Goal: Task Accomplishment & Management: Use online tool/utility

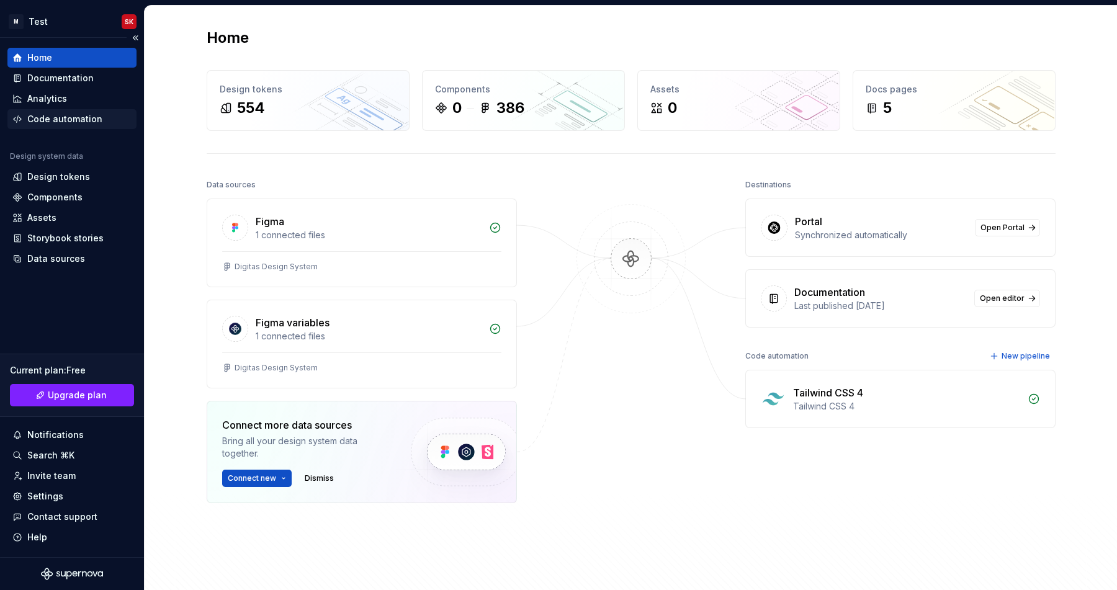
click at [67, 123] on div "Code automation" at bounding box center [64, 119] width 75 height 12
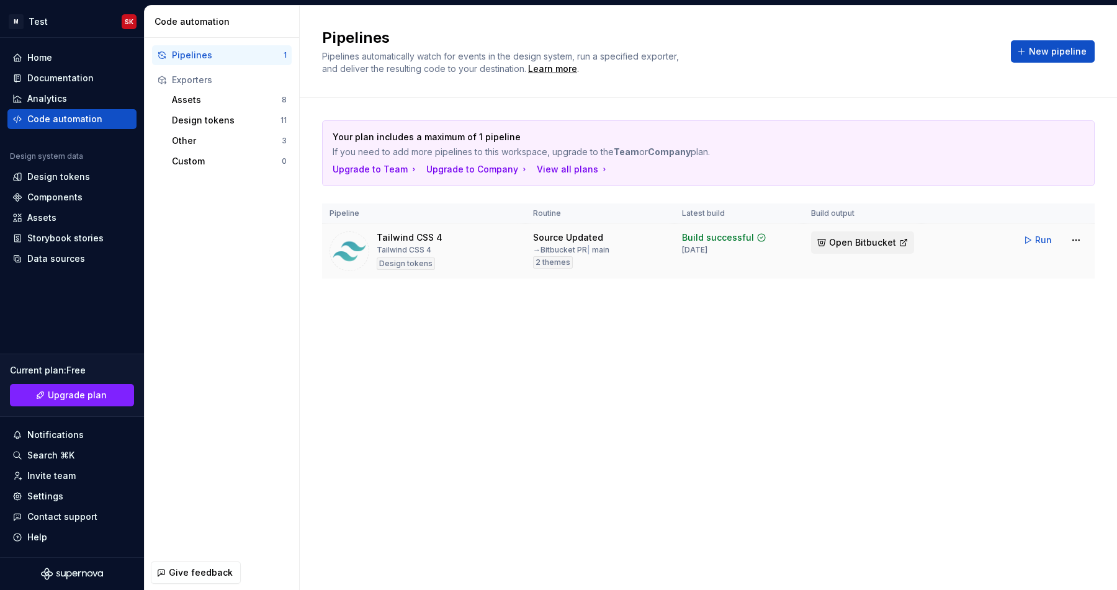
click at [870, 237] on span "Open Bitbucket" at bounding box center [862, 242] width 67 height 12
click at [1081, 238] on html "M Test SK Home Documentation Analytics Code automation Design system data Desig…" at bounding box center [558, 295] width 1117 height 590
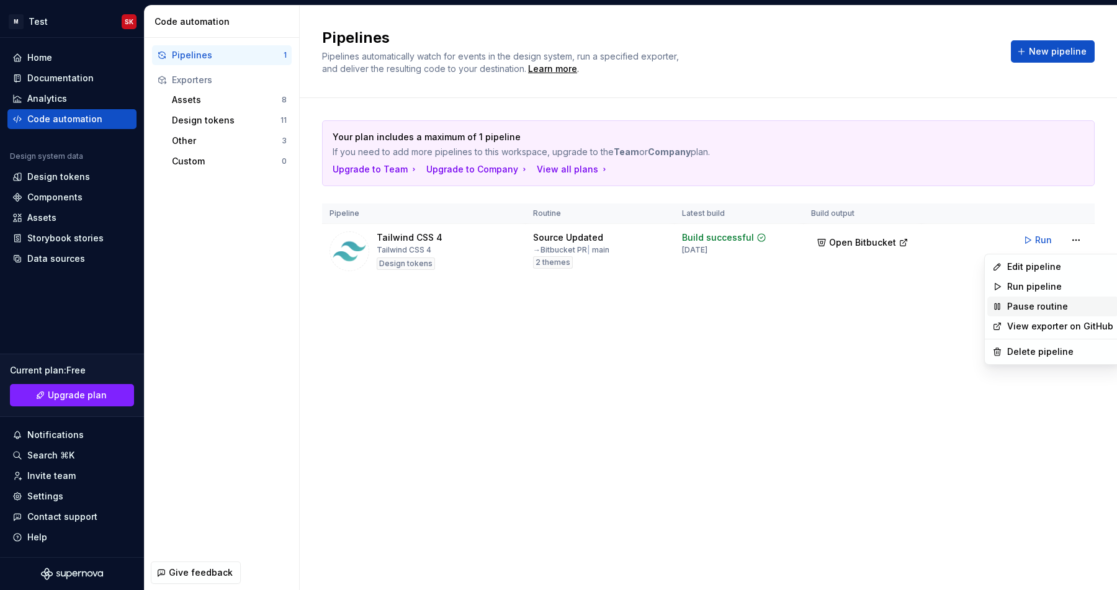
click at [1022, 312] on div "Pause routine" at bounding box center [1060, 306] width 106 height 12
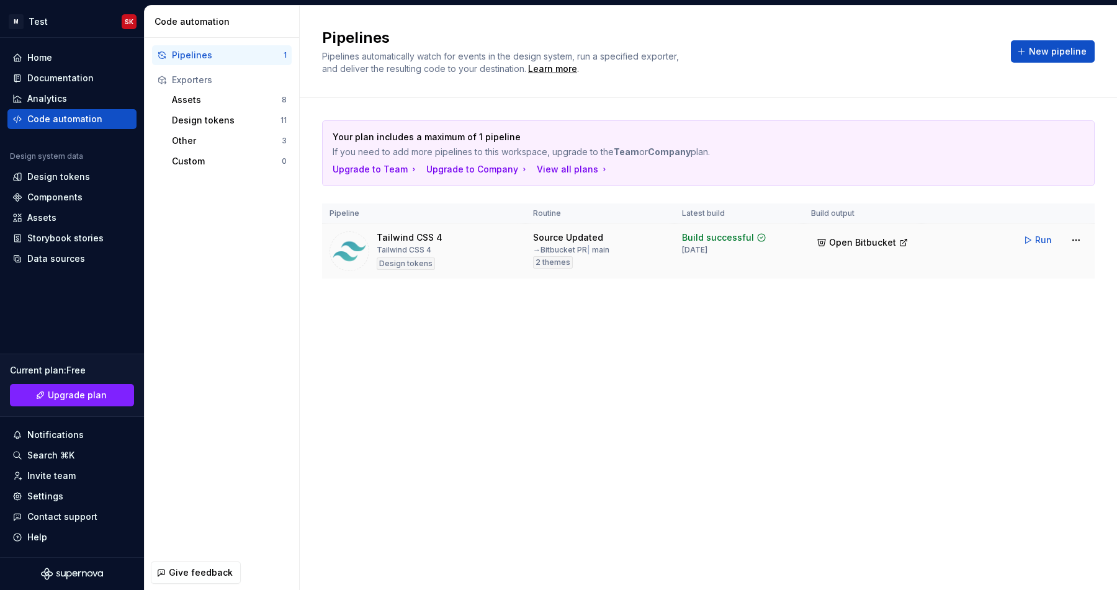
click at [1074, 227] on td "Run" at bounding box center [1007, 240] width 173 height 32
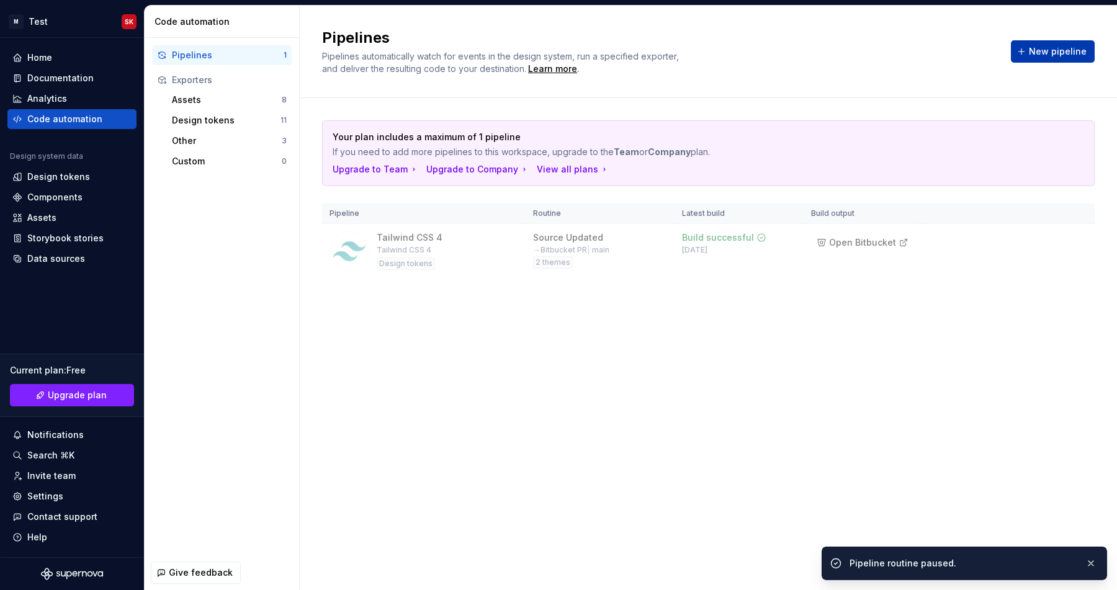
click at [1046, 56] on span "New pipeline" at bounding box center [1058, 51] width 58 height 12
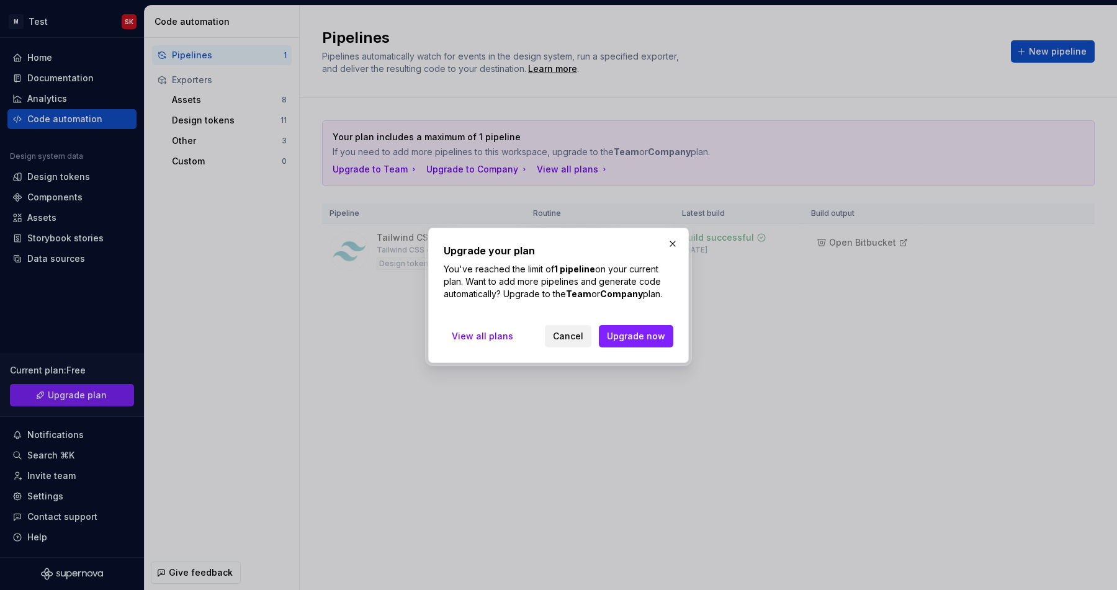
click at [587, 337] on button "Cancel" at bounding box center [568, 336] width 47 height 22
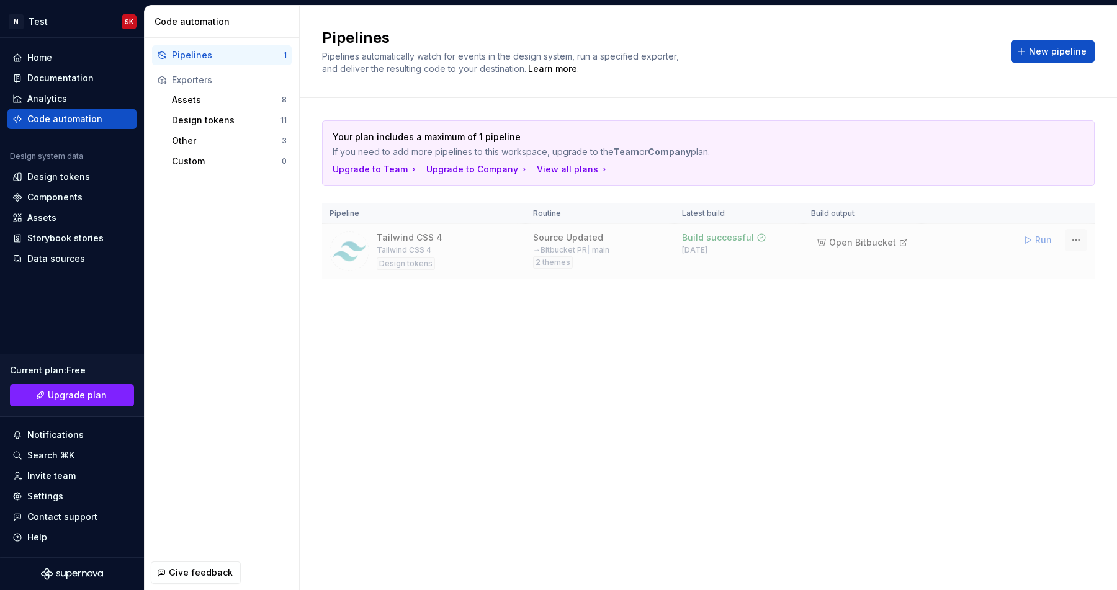
click at [1073, 241] on html "M Test SK Home Documentation Analytics Code automation Design system data Desig…" at bounding box center [558, 295] width 1117 height 590
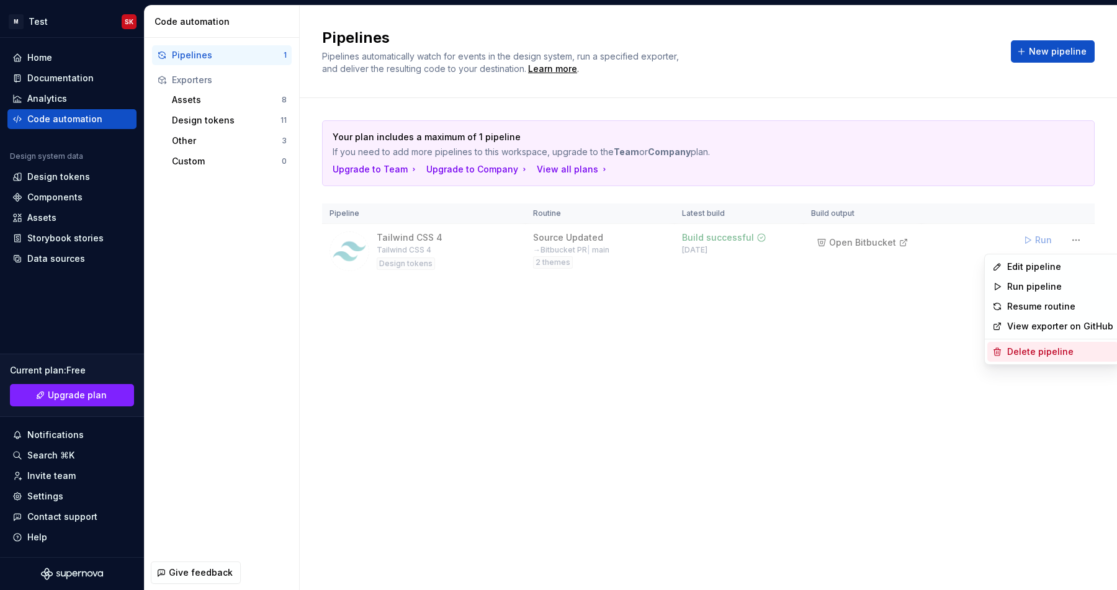
click at [1011, 351] on div "Delete pipeline" at bounding box center [1060, 352] width 106 height 12
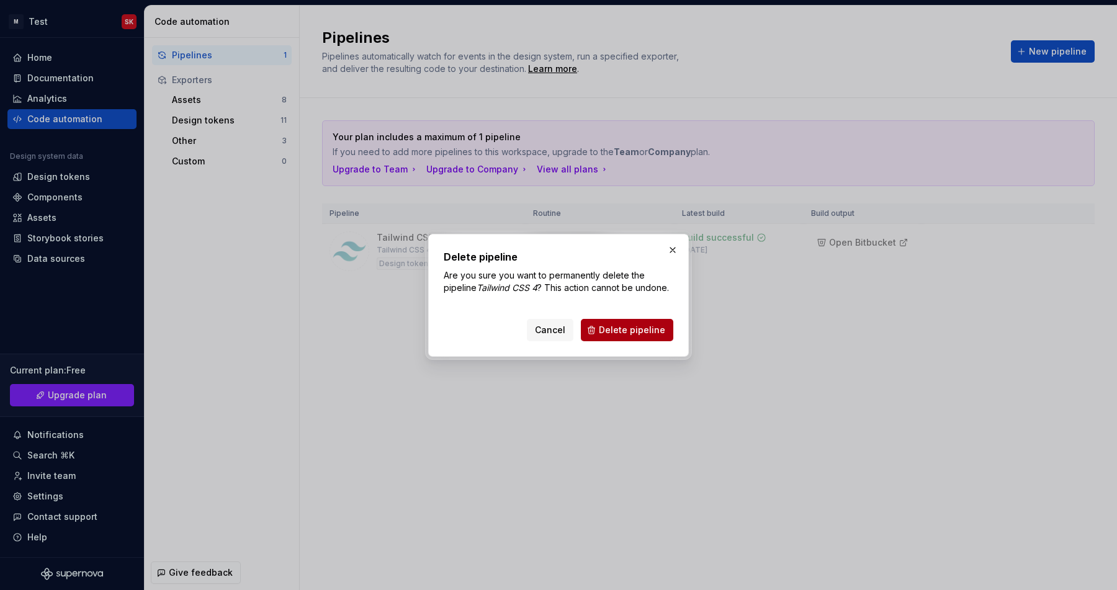
click at [648, 338] on button "Delete pipeline" at bounding box center [627, 330] width 92 height 22
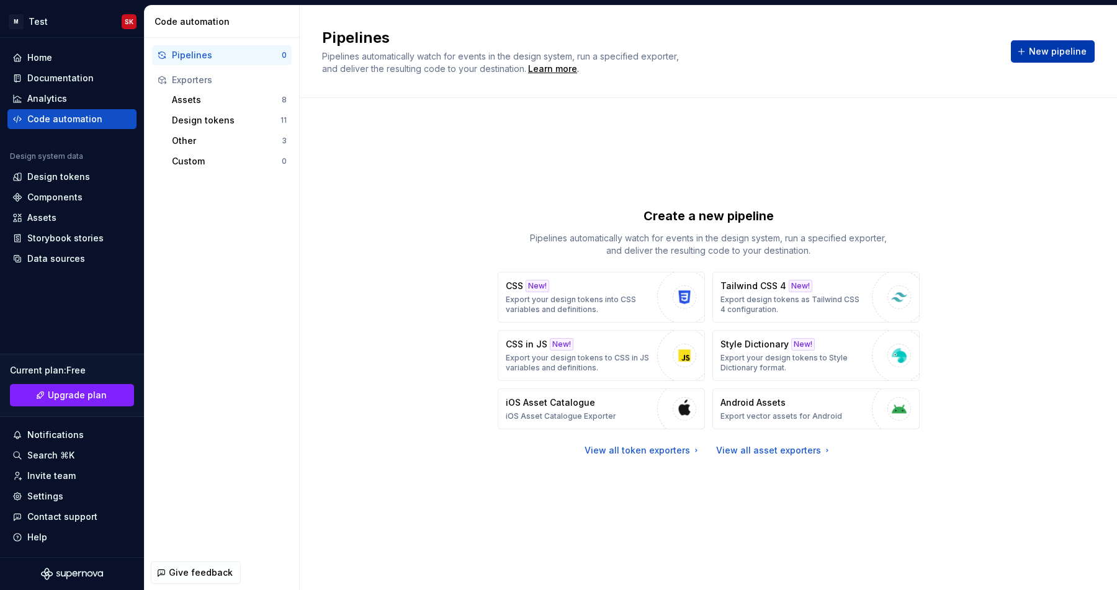
click at [1037, 58] on button "New pipeline" at bounding box center [1053, 51] width 84 height 22
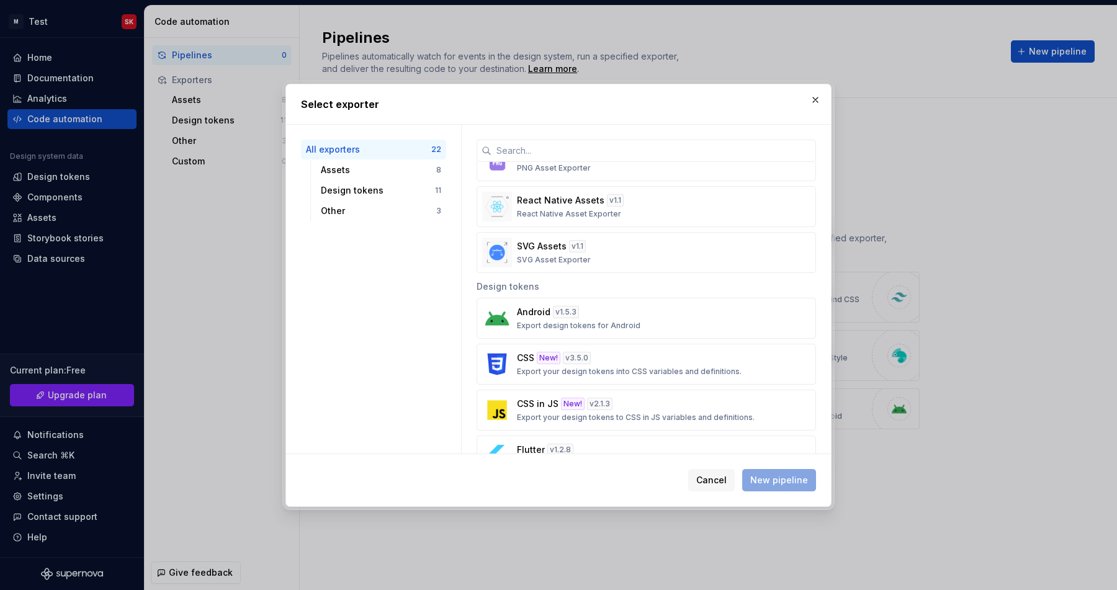
scroll to position [279, 0]
click at [367, 188] on div "Design tokens" at bounding box center [378, 190] width 114 height 12
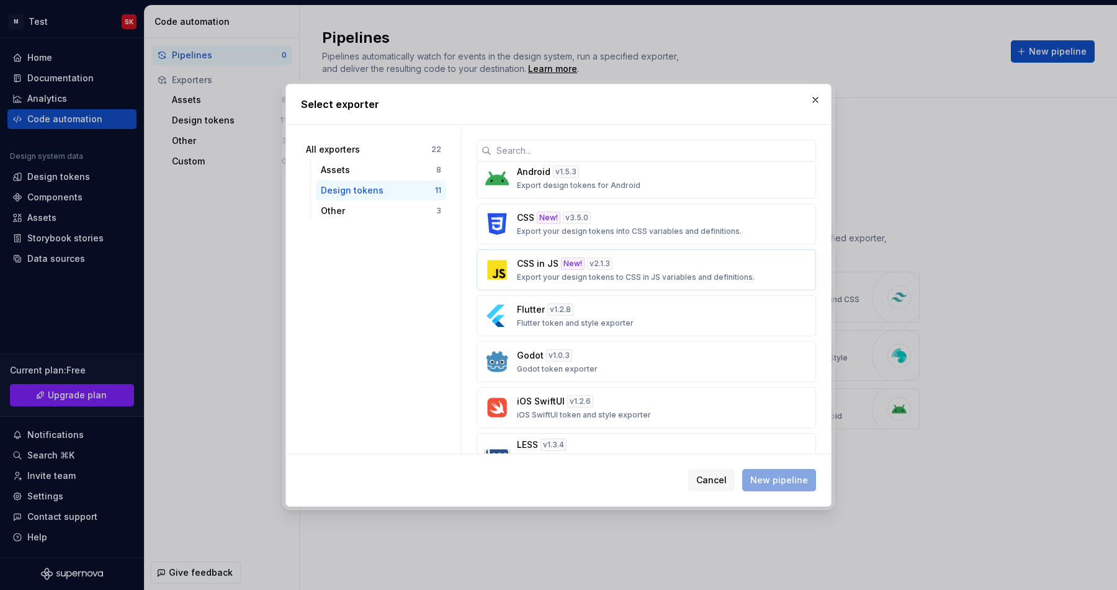
scroll to position [0, 0]
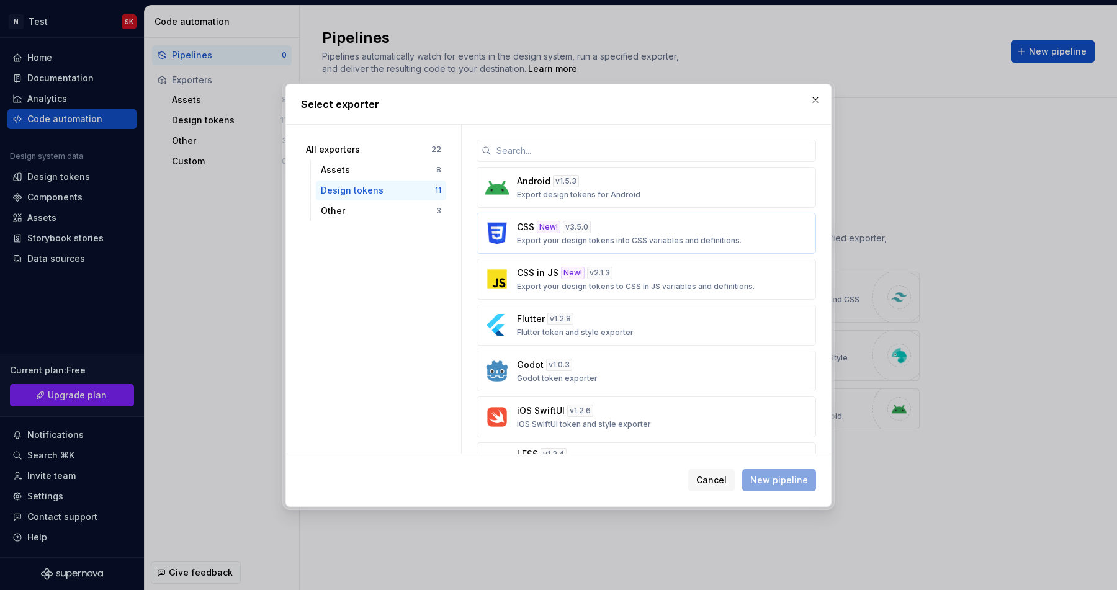
click at [621, 234] on div "CSS New! v 3.5.0 Export your design tokens into CSS variables and definitions." at bounding box center [642, 233] width 251 height 25
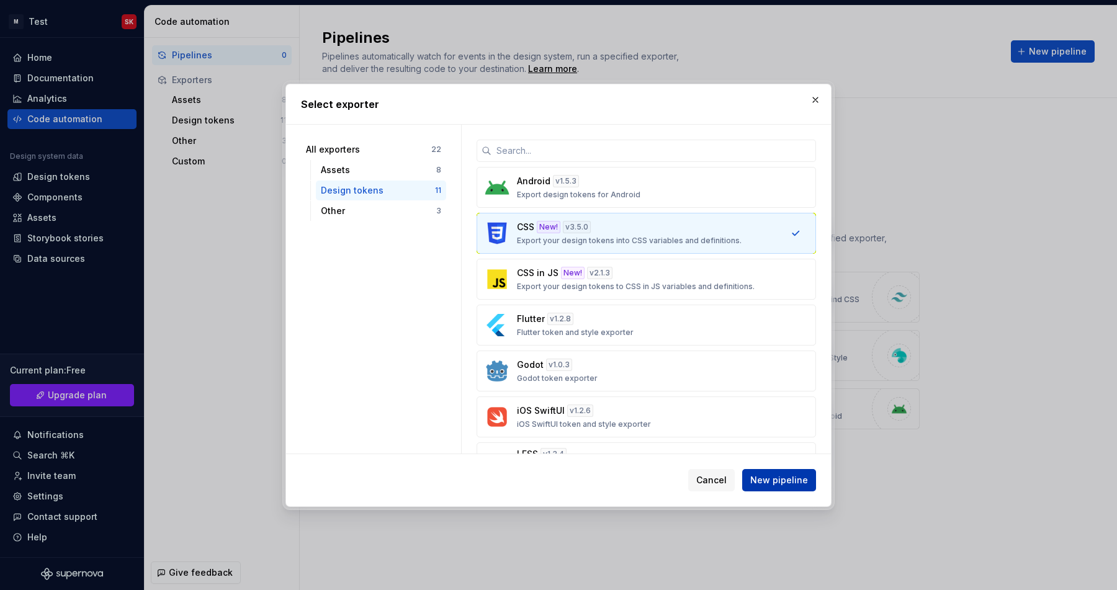
click at [769, 476] on span "New pipeline" at bounding box center [779, 480] width 58 height 12
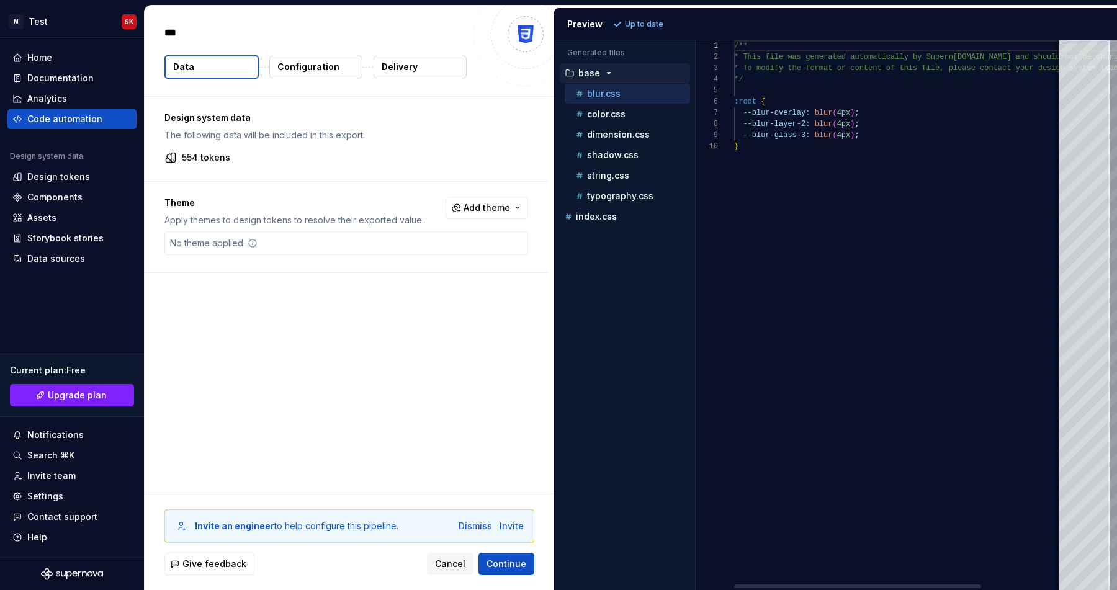
type textarea "*"
click at [488, 214] on button "Add theme" at bounding box center [486, 208] width 83 height 22
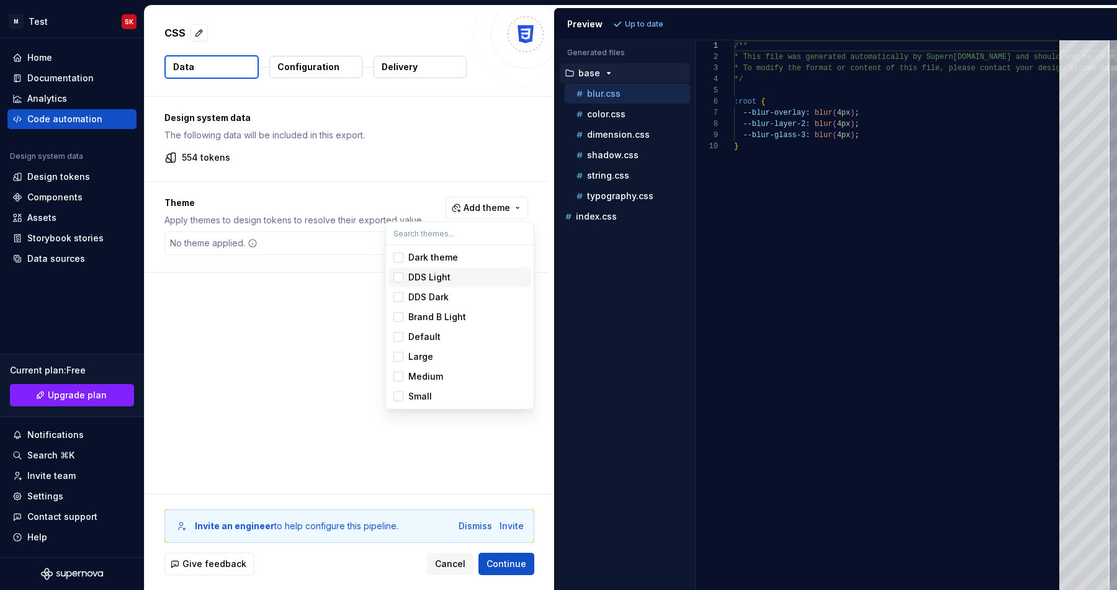
click at [457, 277] on div "DDS Light" at bounding box center [467, 277] width 118 height 12
click at [450, 295] on div "DDS Dark" at bounding box center [467, 297] width 118 height 12
click at [371, 378] on html "M Test SK Home Documentation Analytics Code automation Design system data Desig…" at bounding box center [558, 295] width 1117 height 590
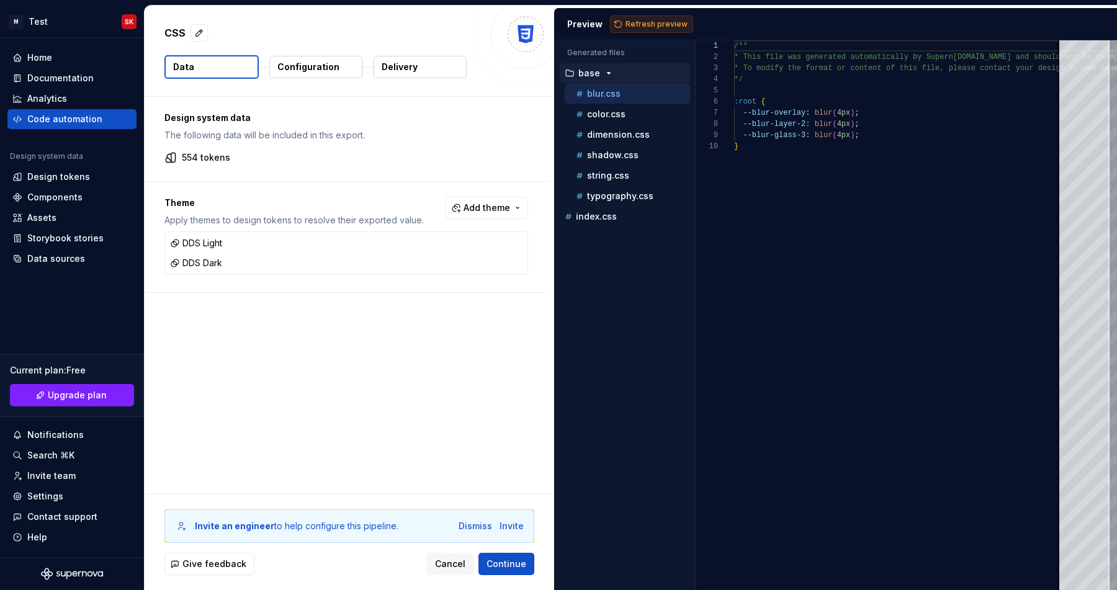
click at [651, 20] on span "Refresh preview" at bounding box center [656, 24] width 62 height 10
click at [606, 223] on div "dds-dark" at bounding box center [625, 217] width 130 height 20
click at [605, 220] on p "dds-dark" at bounding box center [598, 217] width 40 height 10
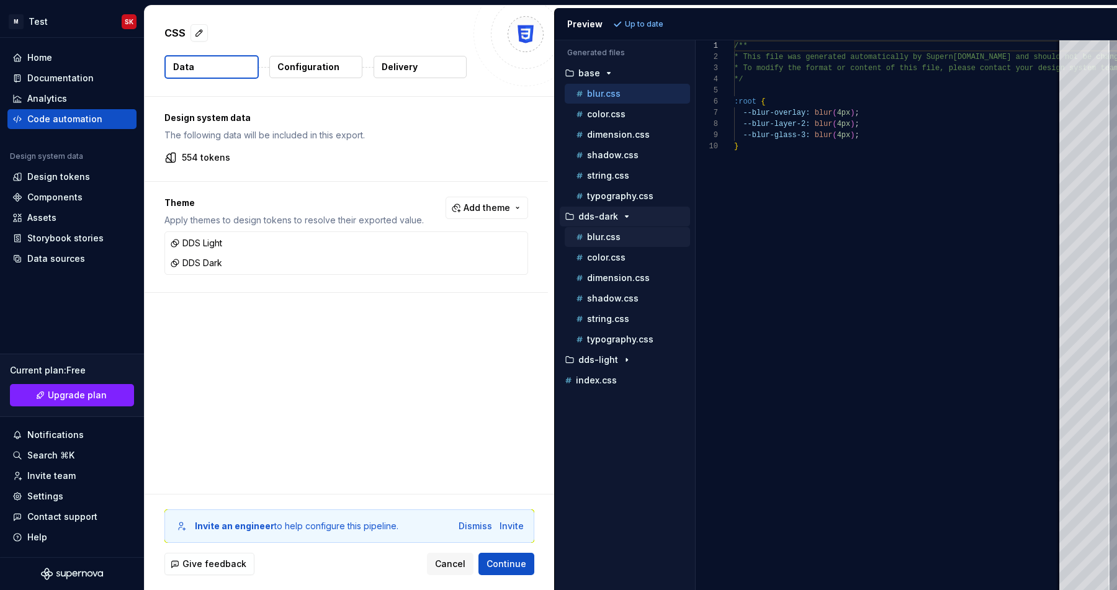
click at [602, 238] on p "blur.css" at bounding box center [603, 237] width 33 height 10
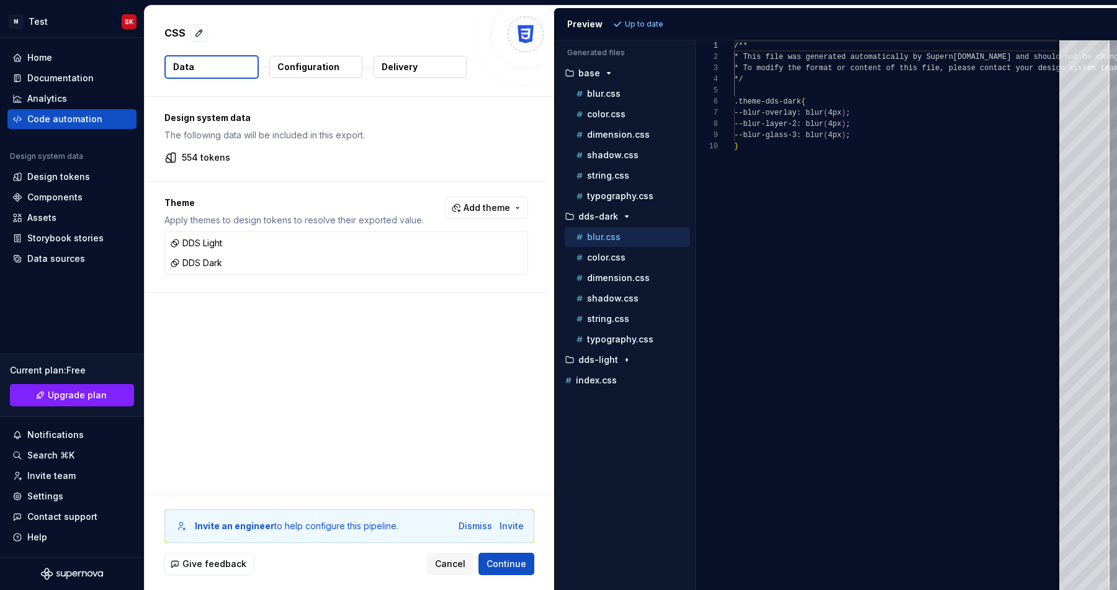
scroll to position [100, 0]
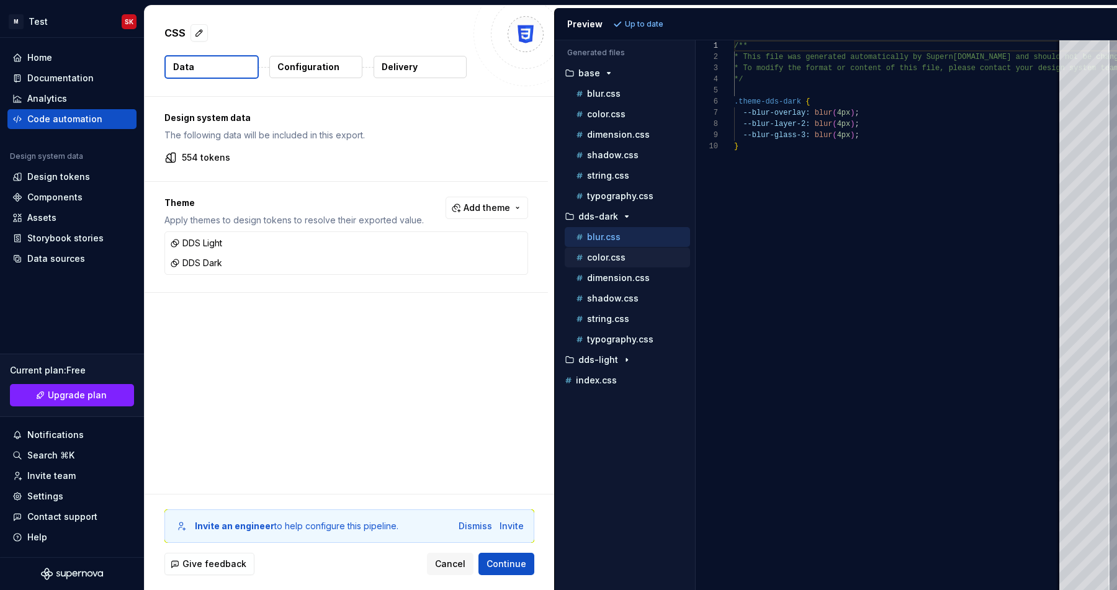
click at [604, 265] on div "color.css" at bounding box center [627, 258] width 125 height 20
click at [605, 260] on p "color.css" at bounding box center [606, 257] width 38 height 10
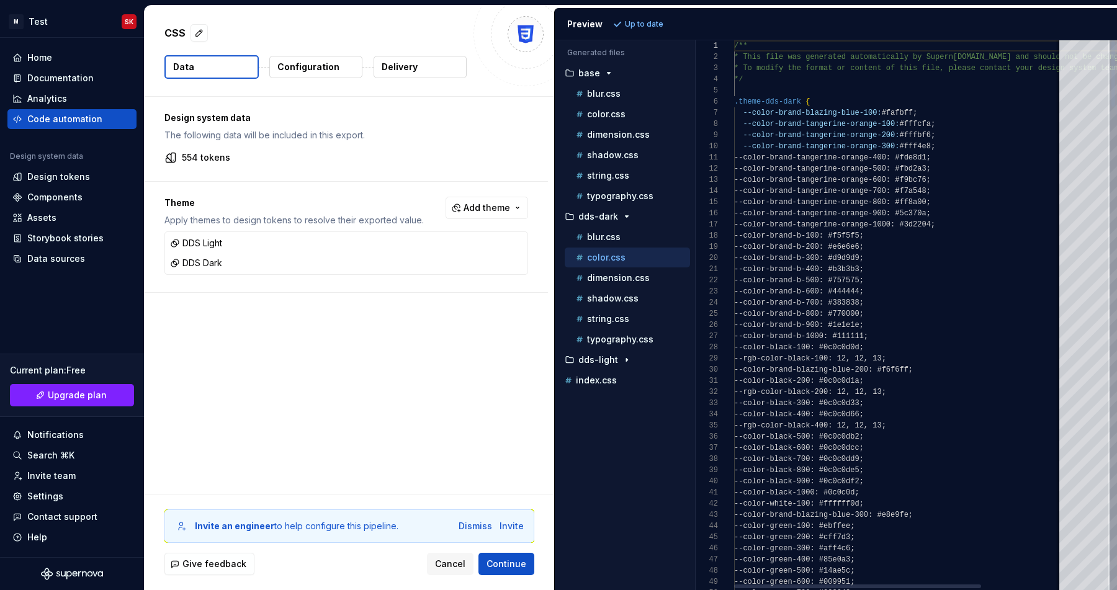
scroll to position [112, 0]
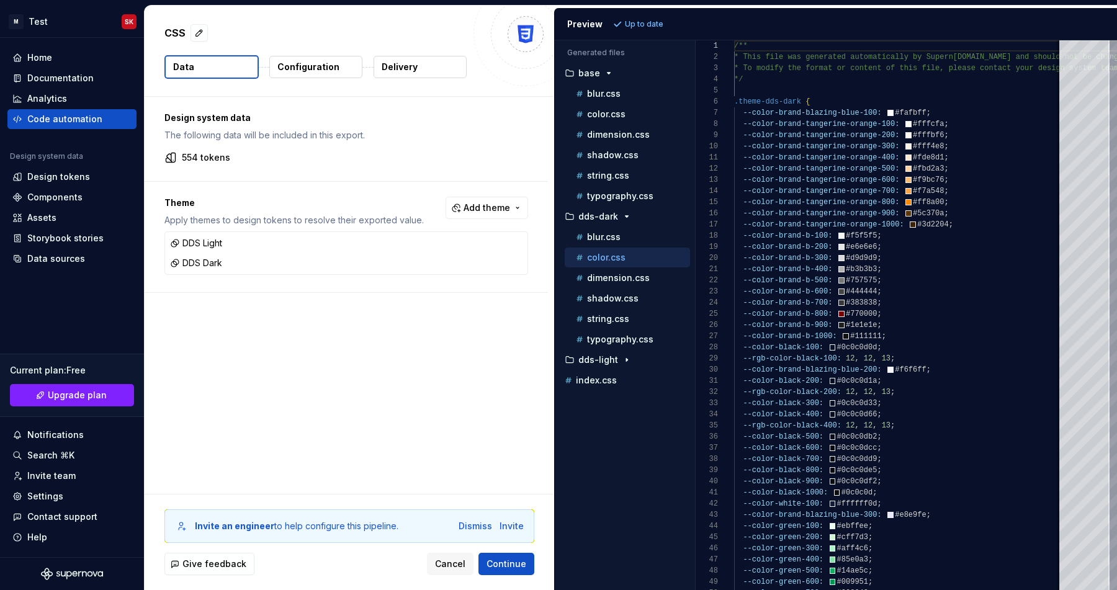
click at [306, 72] on p "Configuration" at bounding box center [308, 67] width 62 height 12
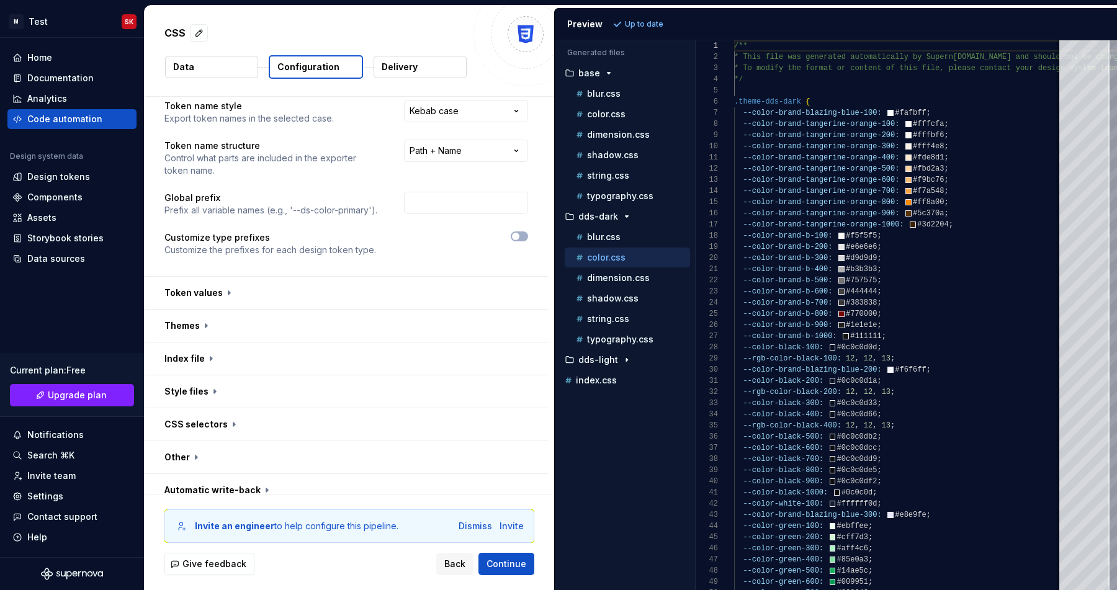
scroll to position [47, 0]
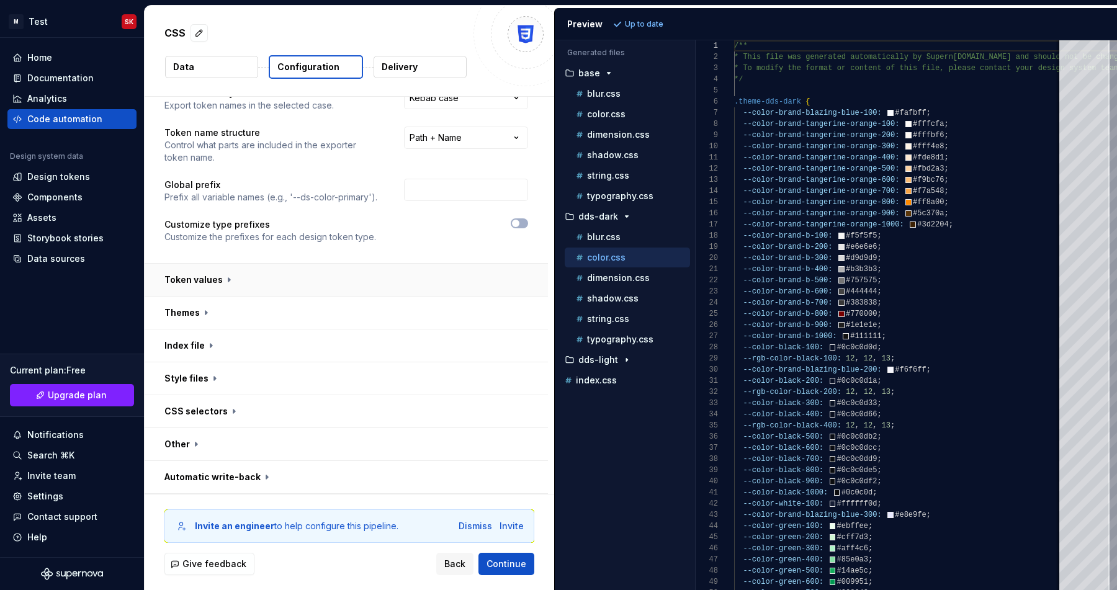
click at [220, 284] on button "button" at bounding box center [346, 280] width 403 height 32
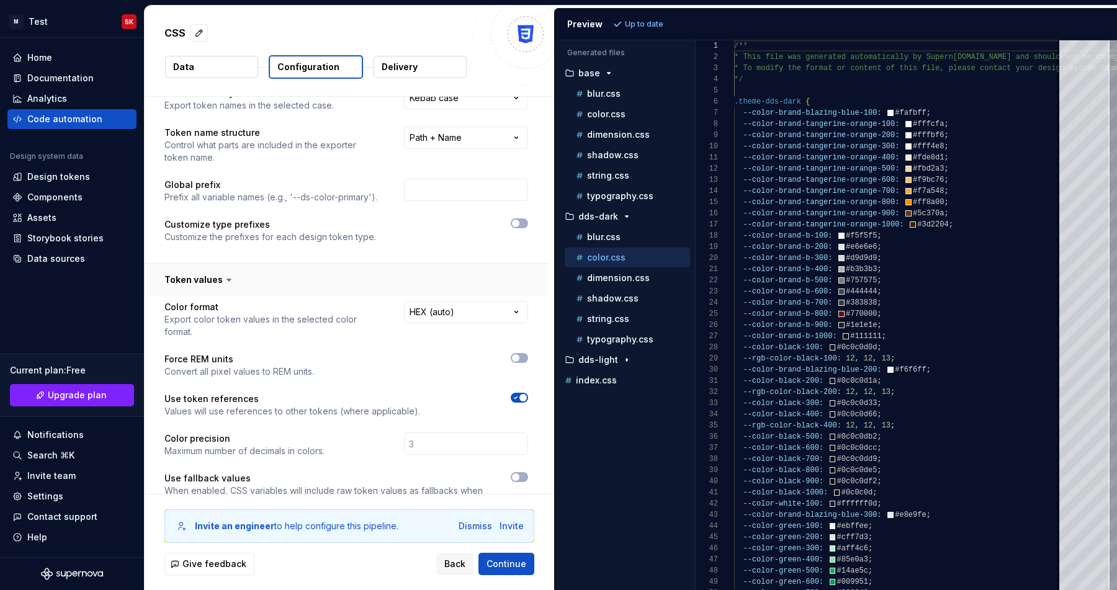
click at [223, 284] on icon at bounding box center [229, 280] width 12 height 12
click at [244, 277] on button "button" at bounding box center [346, 280] width 403 height 32
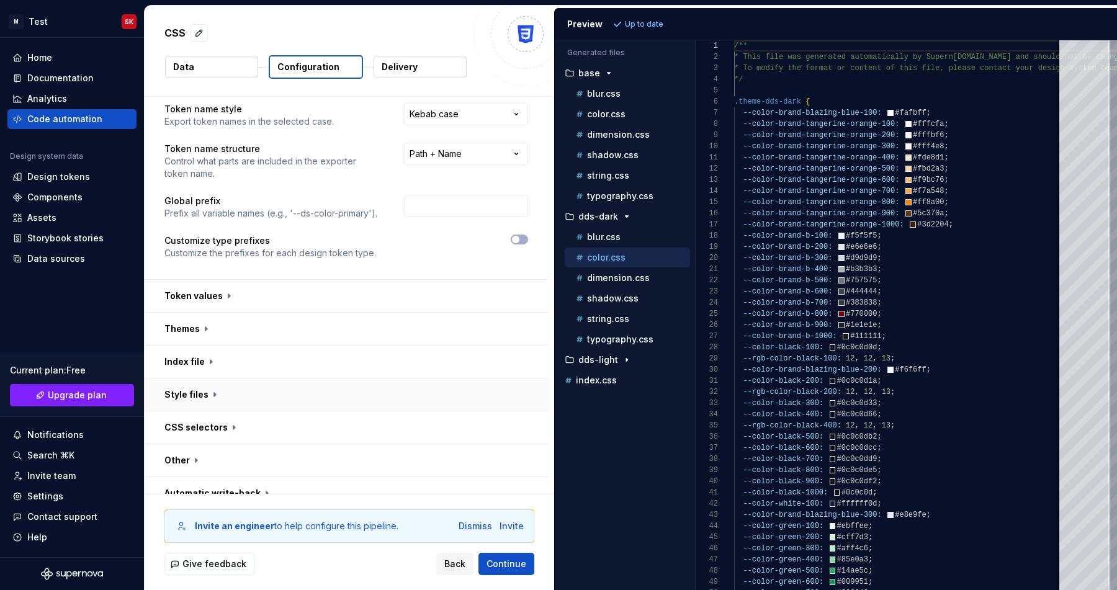
scroll to position [0, 0]
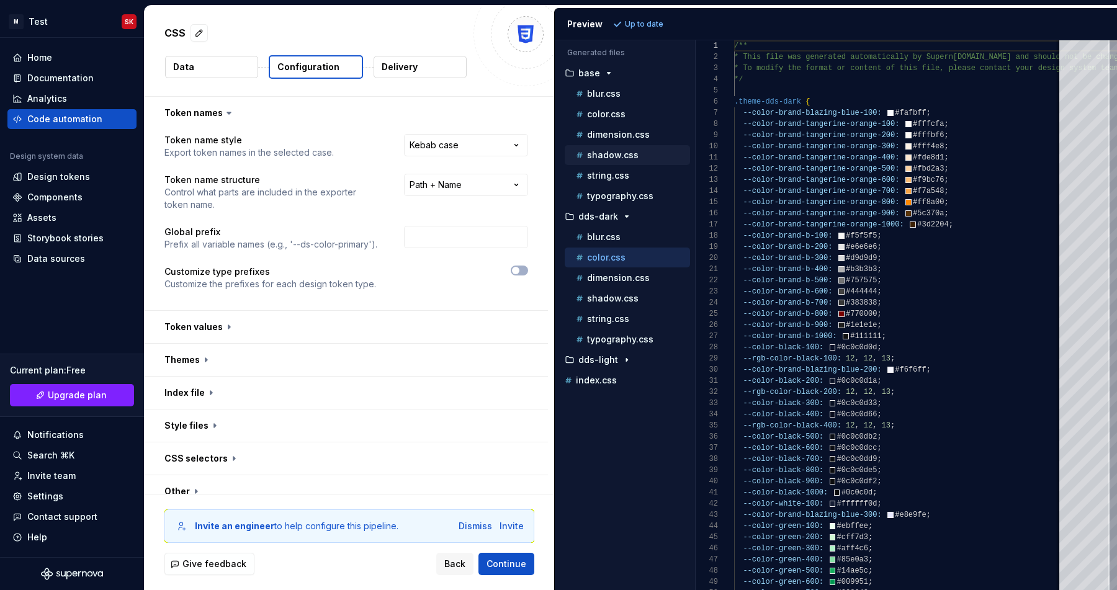
click at [602, 160] on div "shadow.css" at bounding box center [631, 155] width 117 height 12
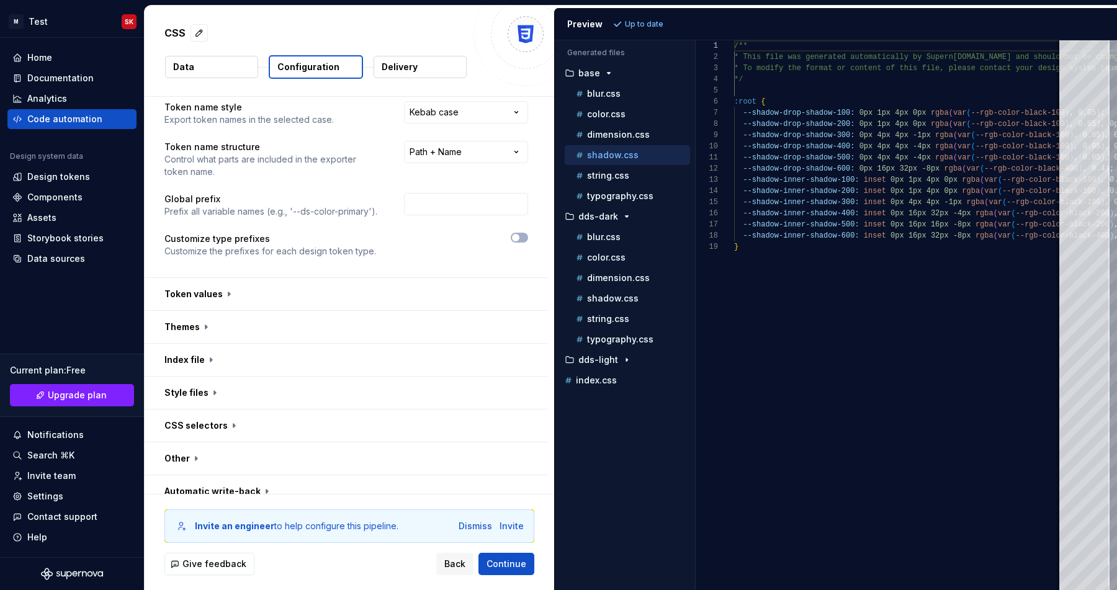
scroll to position [47, 0]
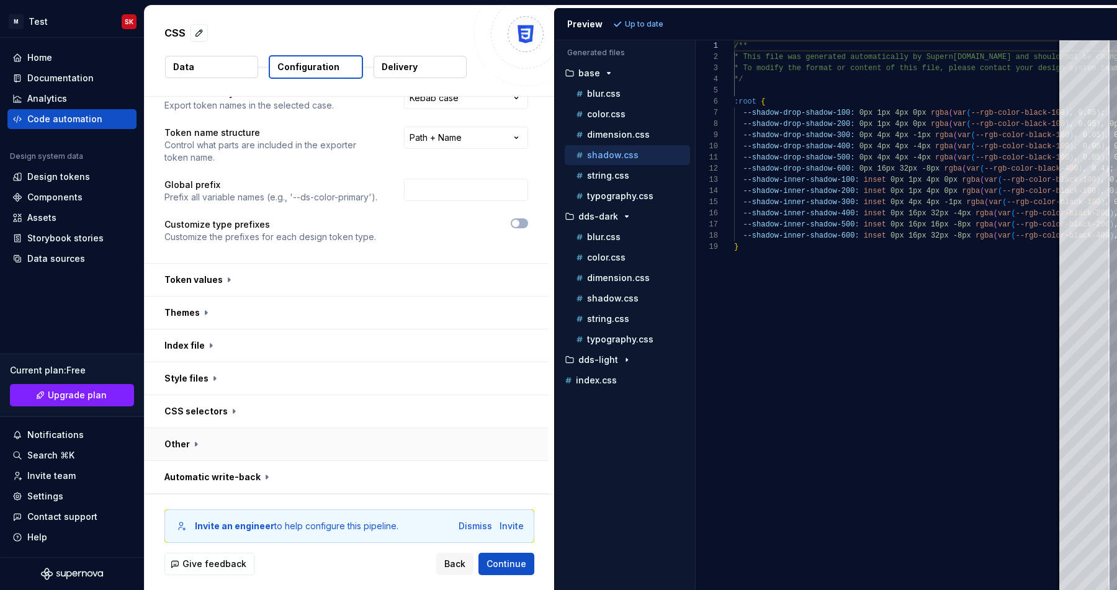
click at [304, 449] on button "button" at bounding box center [346, 444] width 403 height 32
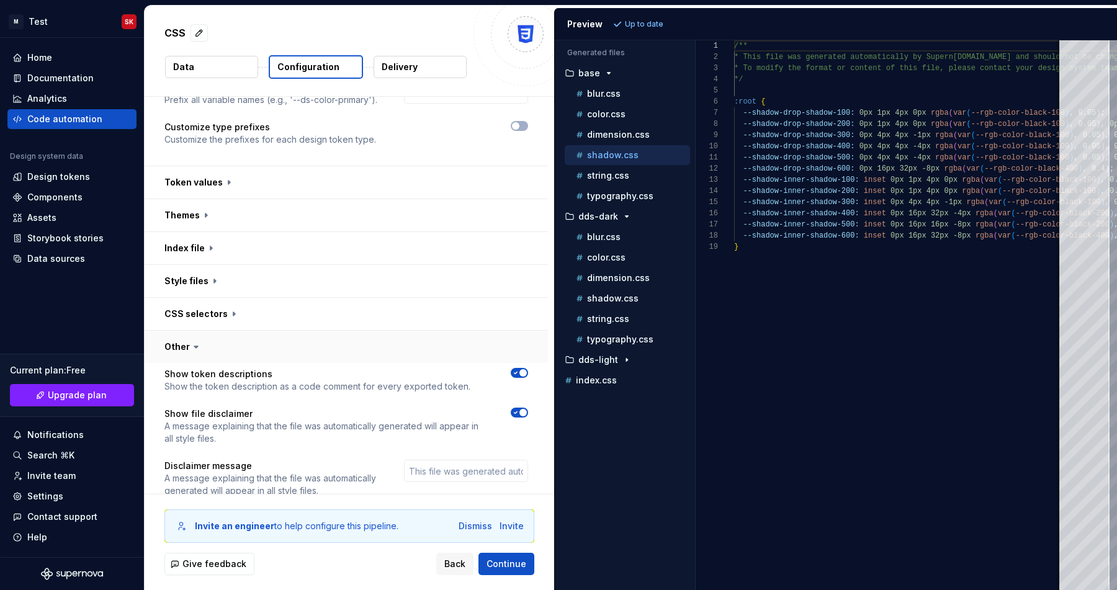
scroll to position [141, 0]
click at [319, 222] on button "button" at bounding box center [346, 218] width 403 height 32
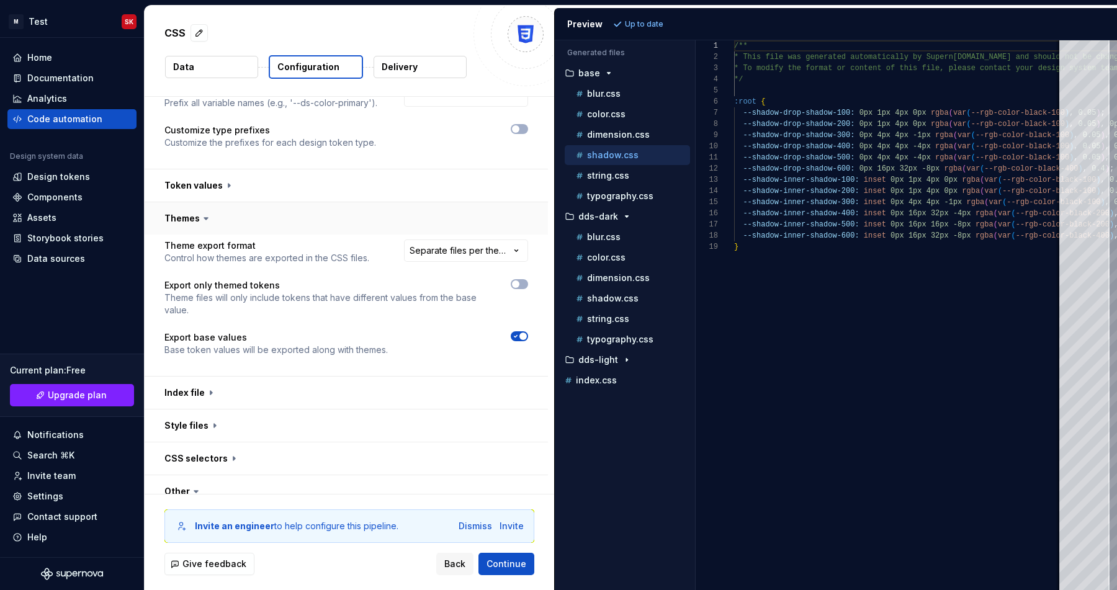
click at [319, 222] on button "button" at bounding box center [346, 218] width 403 height 32
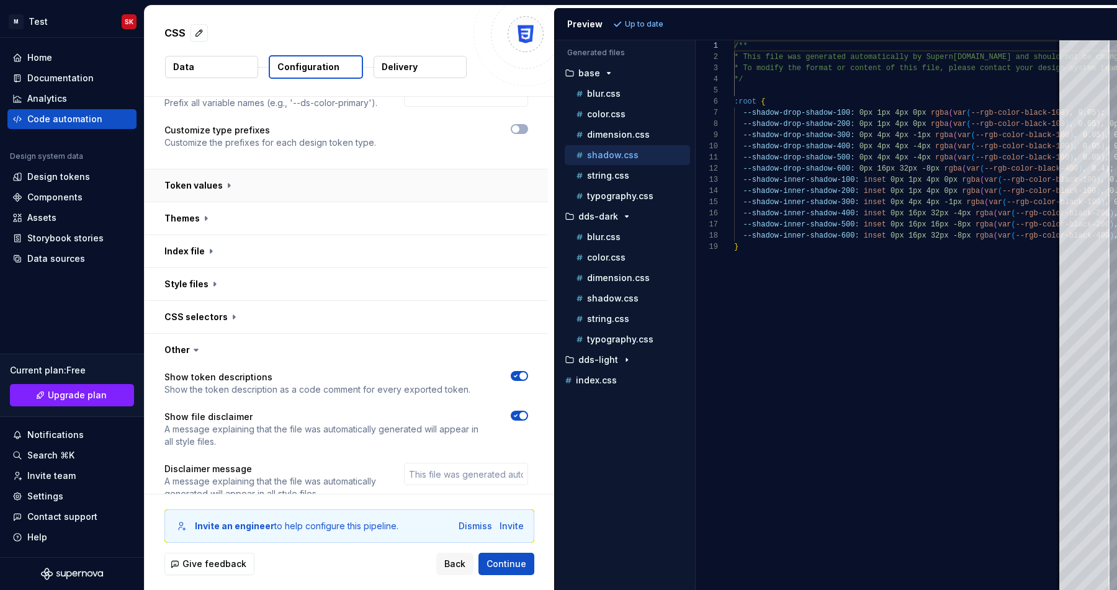
click at [316, 197] on button "button" at bounding box center [346, 185] width 403 height 32
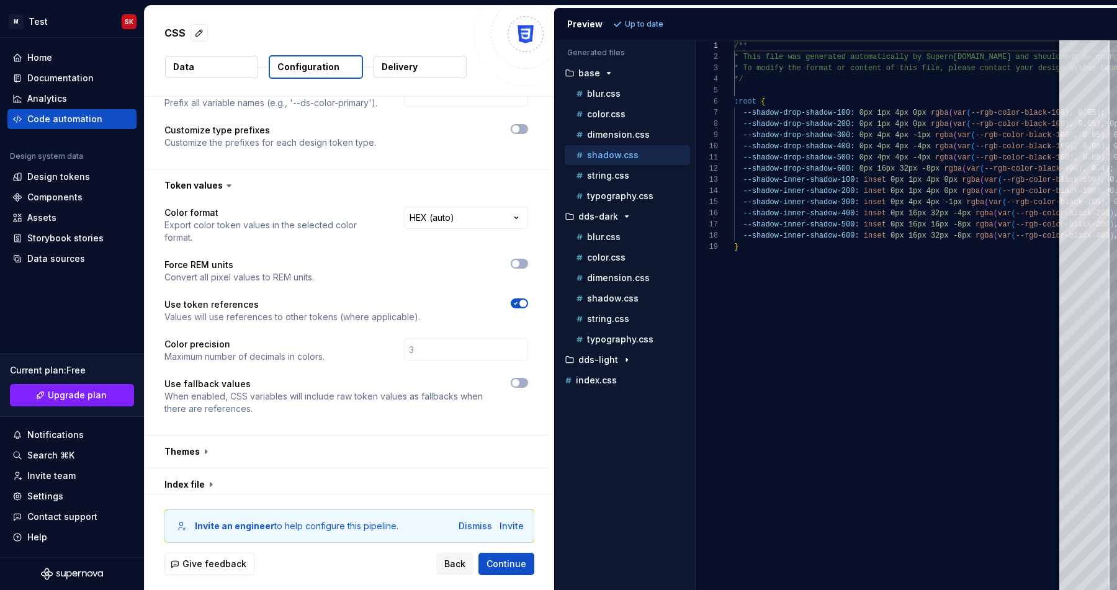
click at [516, 245] on div "**********" at bounding box center [346, 318] width 364 height 223
click at [524, 259] on button "button" at bounding box center [519, 264] width 17 height 10
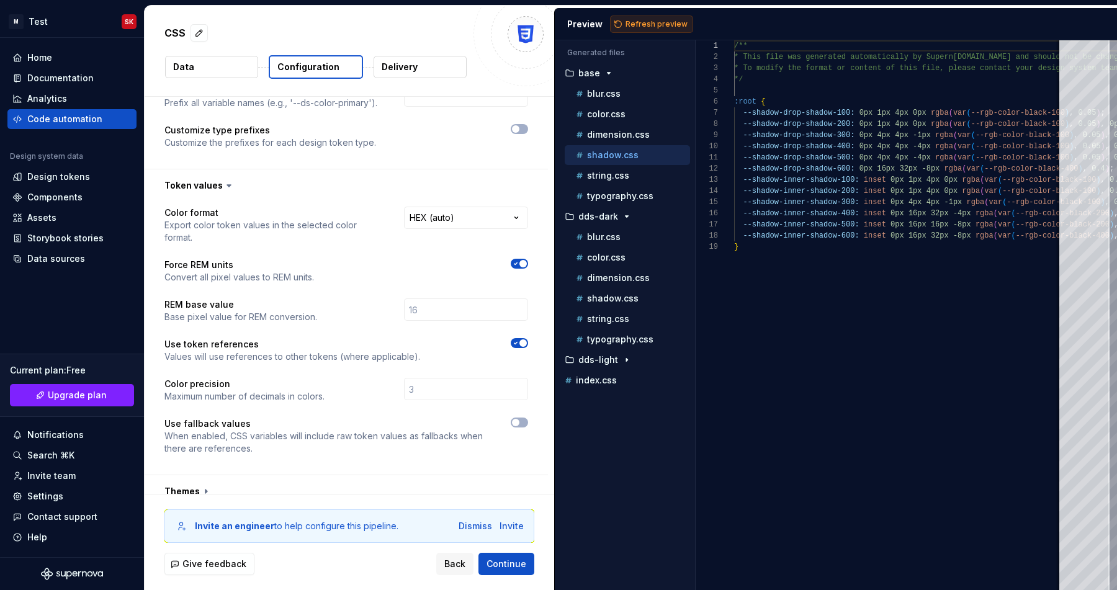
click at [647, 21] on span "Refresh preview" at bounding box center [656, 24] width 62 height 10
click at [596, 191] on p "typography.css" at bounding box center [620, 196] width 66 height 10
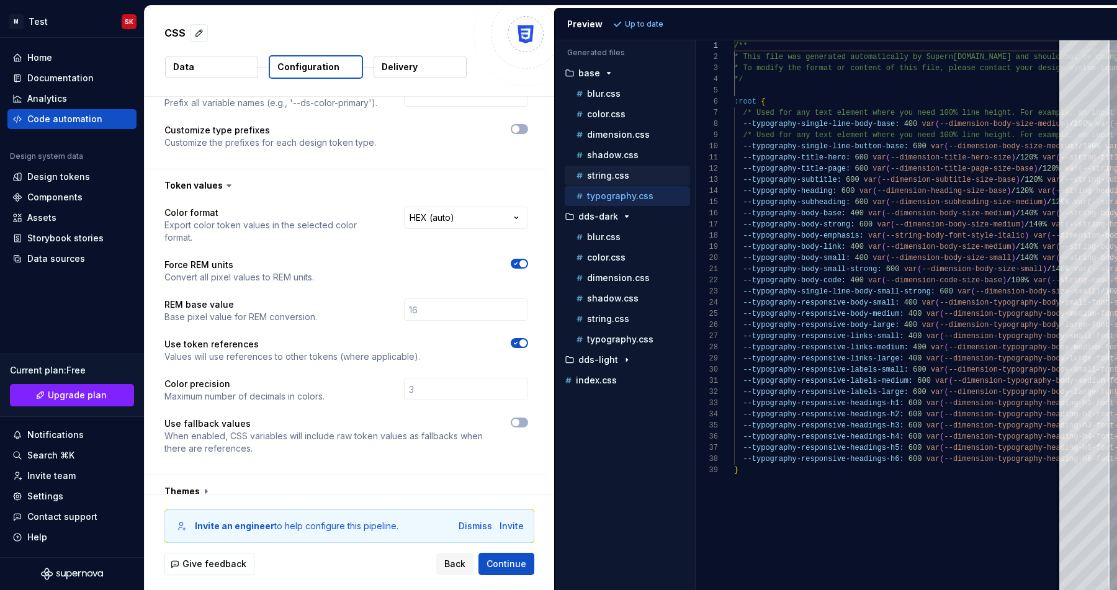
click at [603, 176] on p "string.css" at bounding box center [608, 176] width 42 height 10
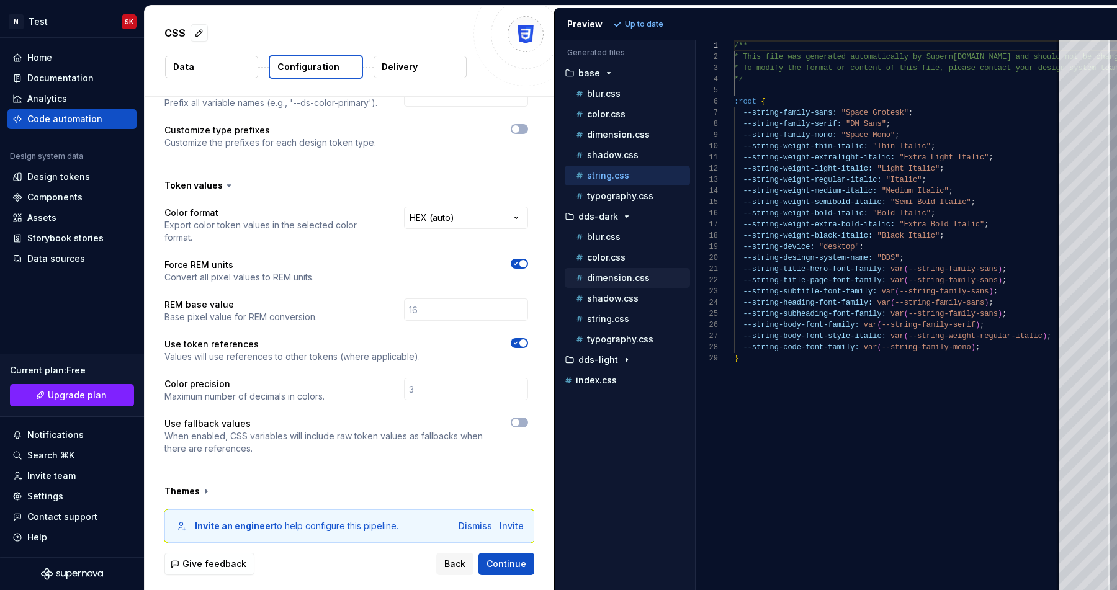
click at [601, 279] on p "dimension.css" at bounding box center [618, 278] width 63 height 10
type textarea "**********"
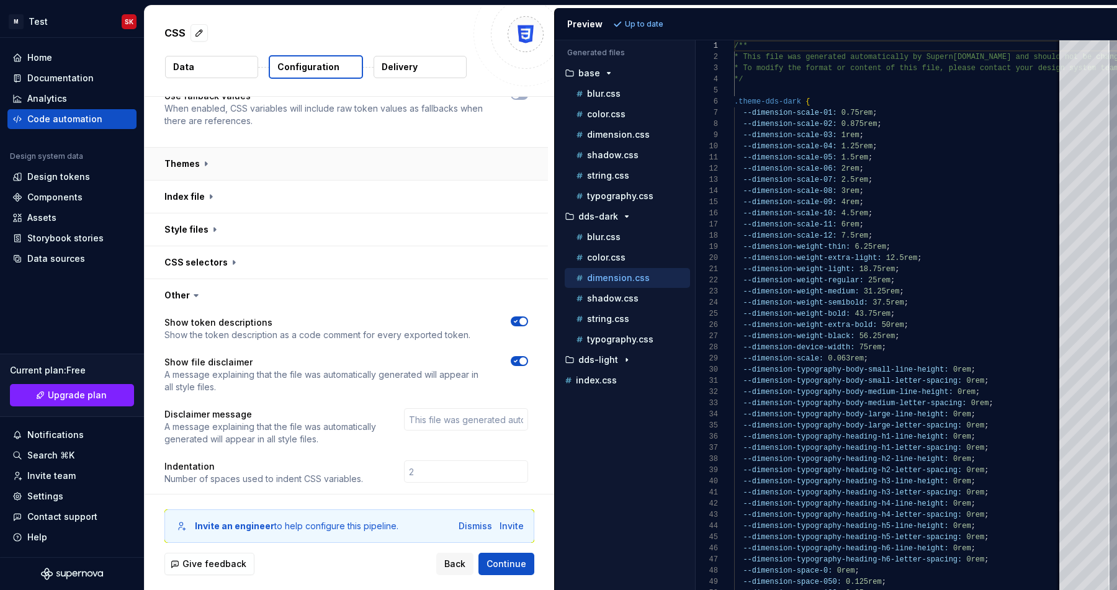
scroll to position [473, 0]
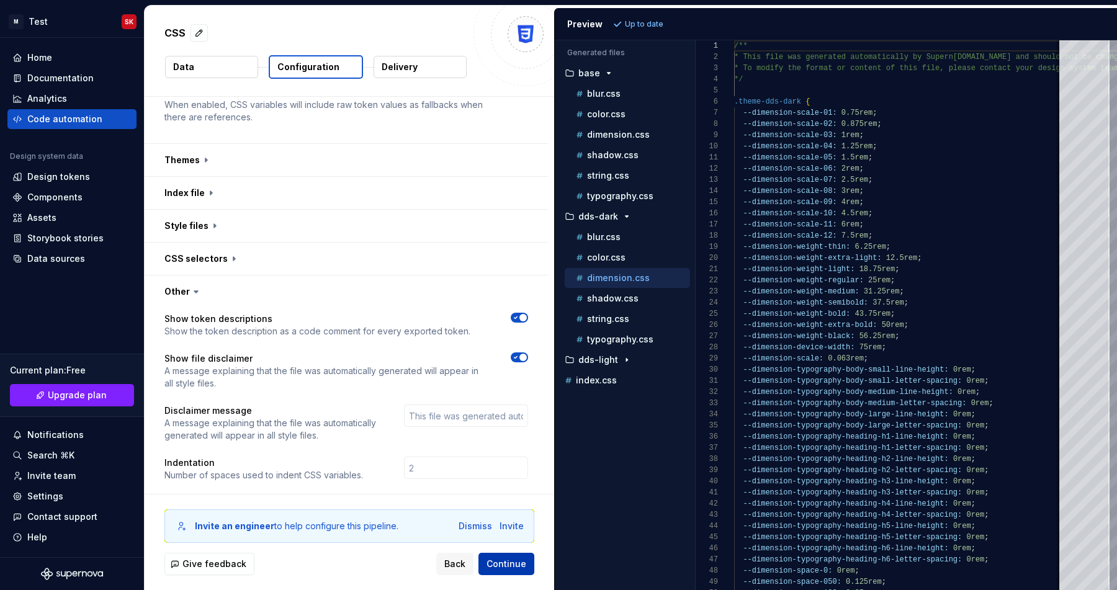
click at [509, 561] on span "Continue" at bounding box center [506, 564] width 40 height 12
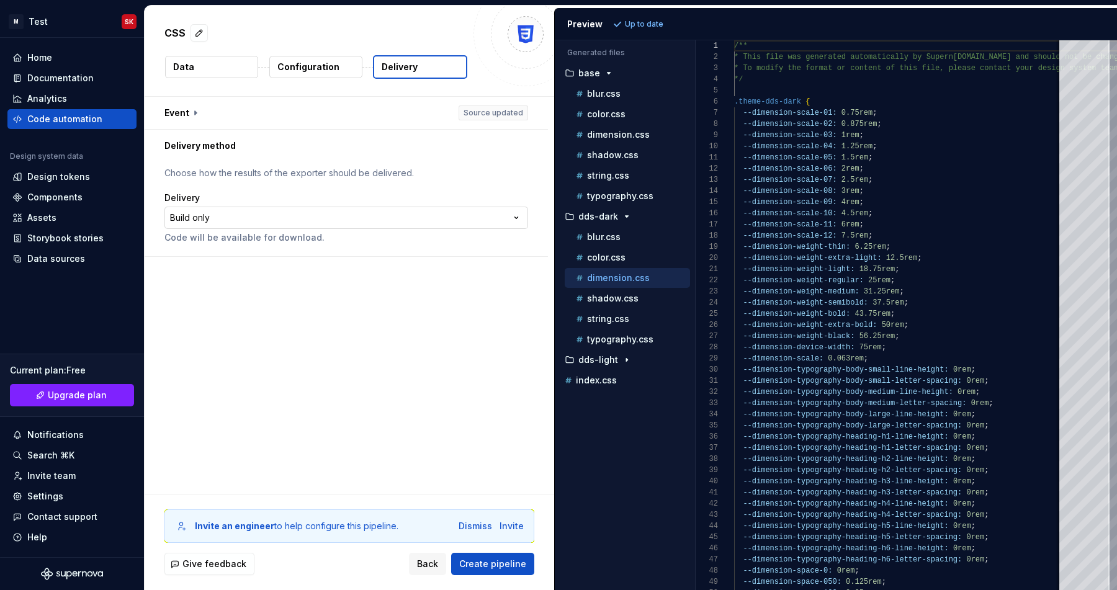
click at [347, 213] on html "**********" at bounding box center [558, 295] width 1117 height 590
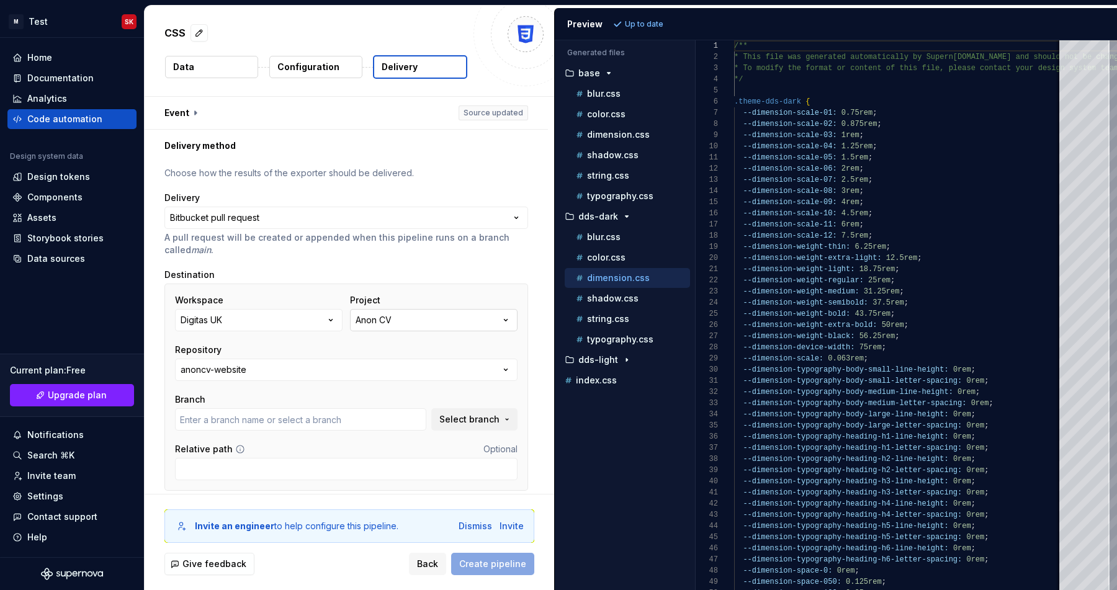
click at [392, 327] on button "Anon CV" at bounding box center [433, 320] width 167 height 22
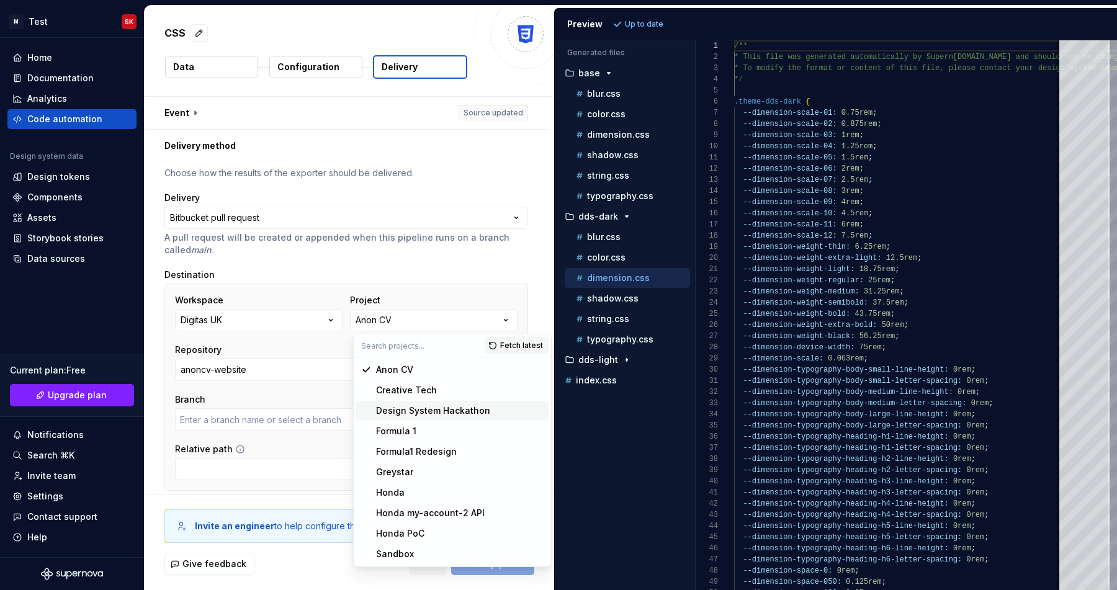
click at [394, 405] on div "Design System Hackathon" at bounding box center [433, 410] width 114 height 12
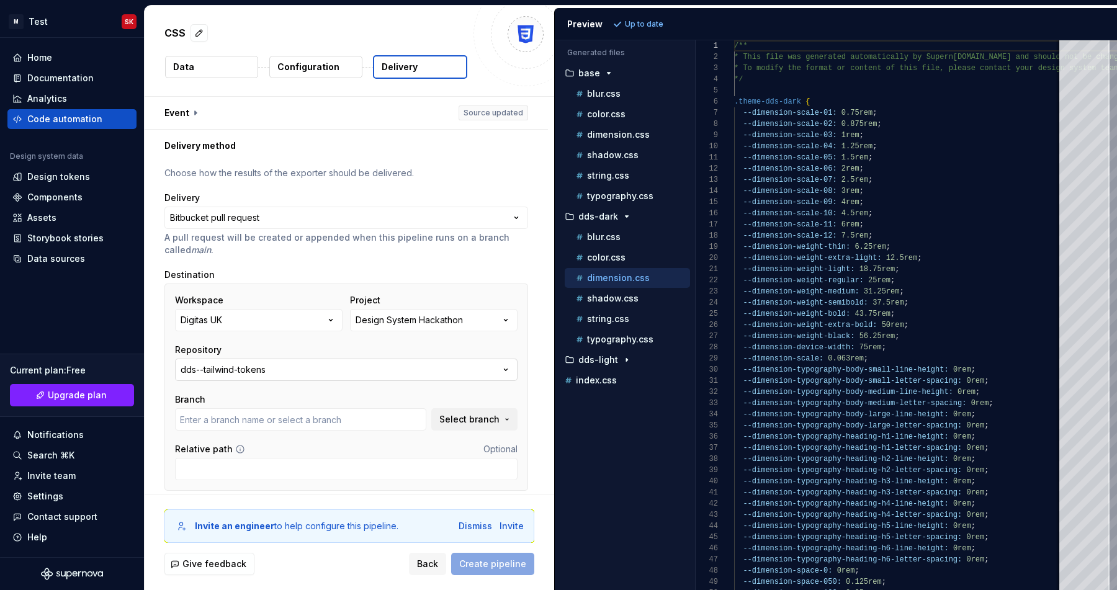
click at [395, 360] on button "dds--tailwind-tokens" at bounding box center [346, 370] width 342 height 22
type input "main"
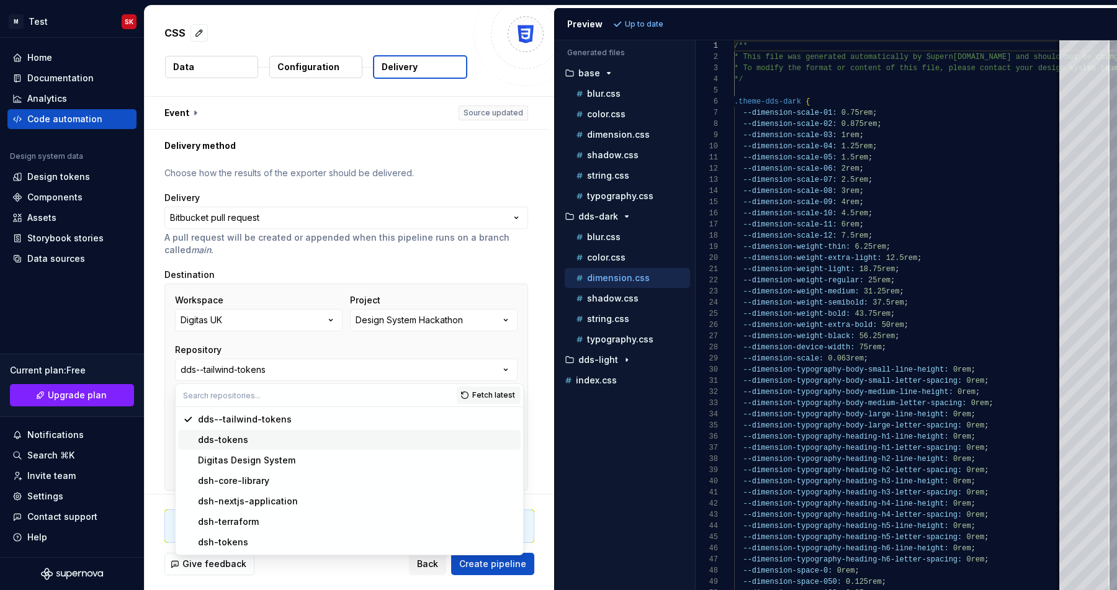
click at [312, 439] on div "dds-tokens" at bounding box center [357, 440] width 318 height 12
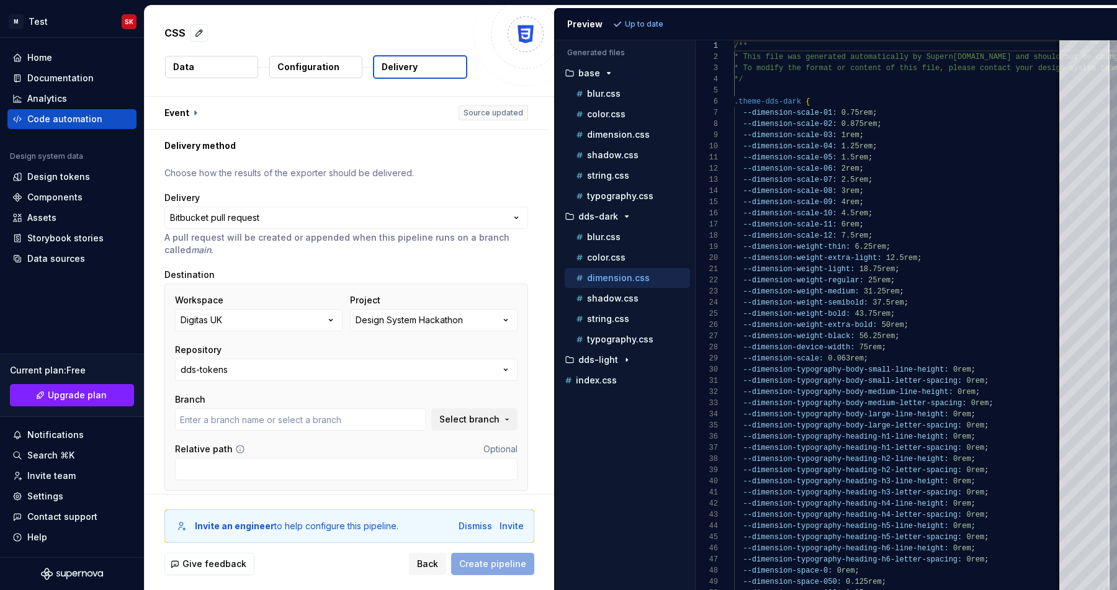
type input "main"
click at [483, 571] on button "Create pipeline" at bounding box center [492, 564] width 83 height 22
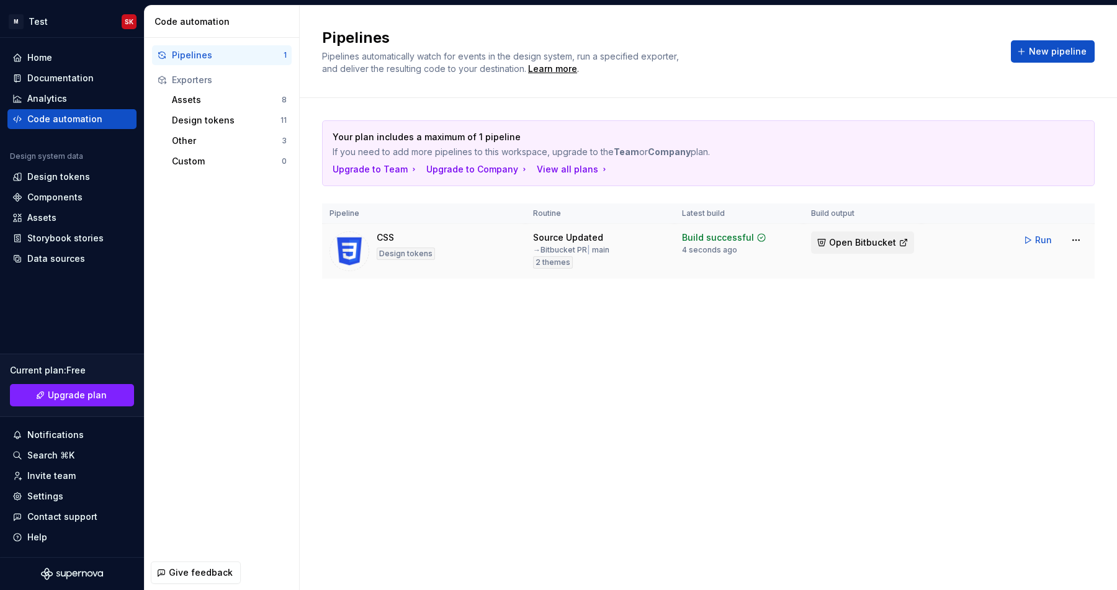
click at [852, 238] on span "Open Bitbucket" at bounding box center [862, 242] width 67 height 12
